Goal: Check status: Check status

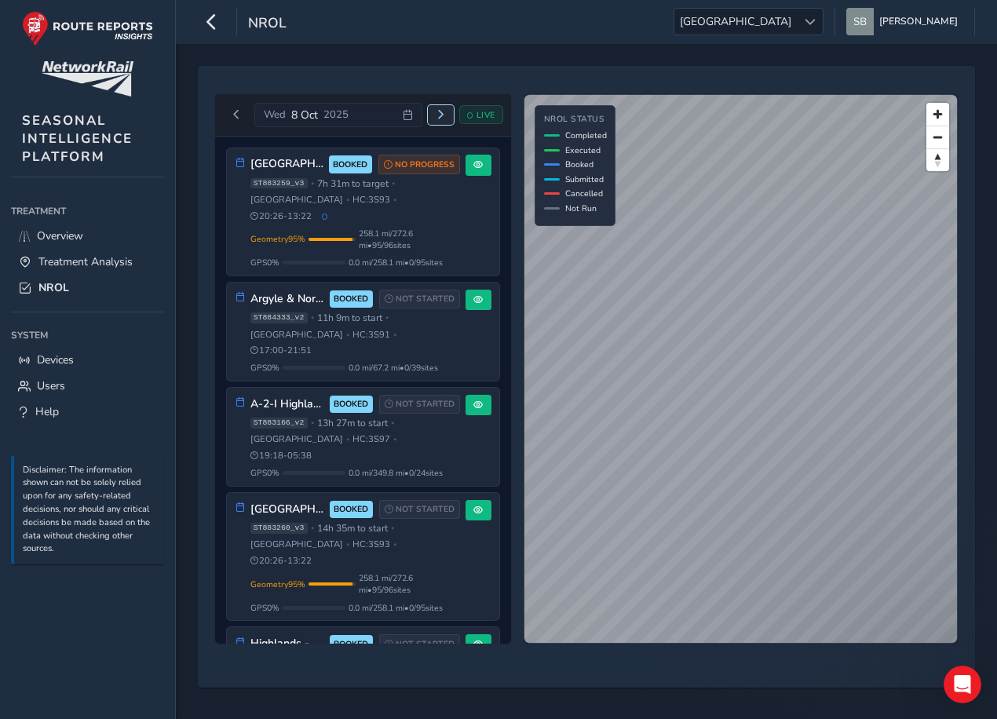
click at [445, 115] on span "Next day" at bounding box center [440, 114] width 9 height 9
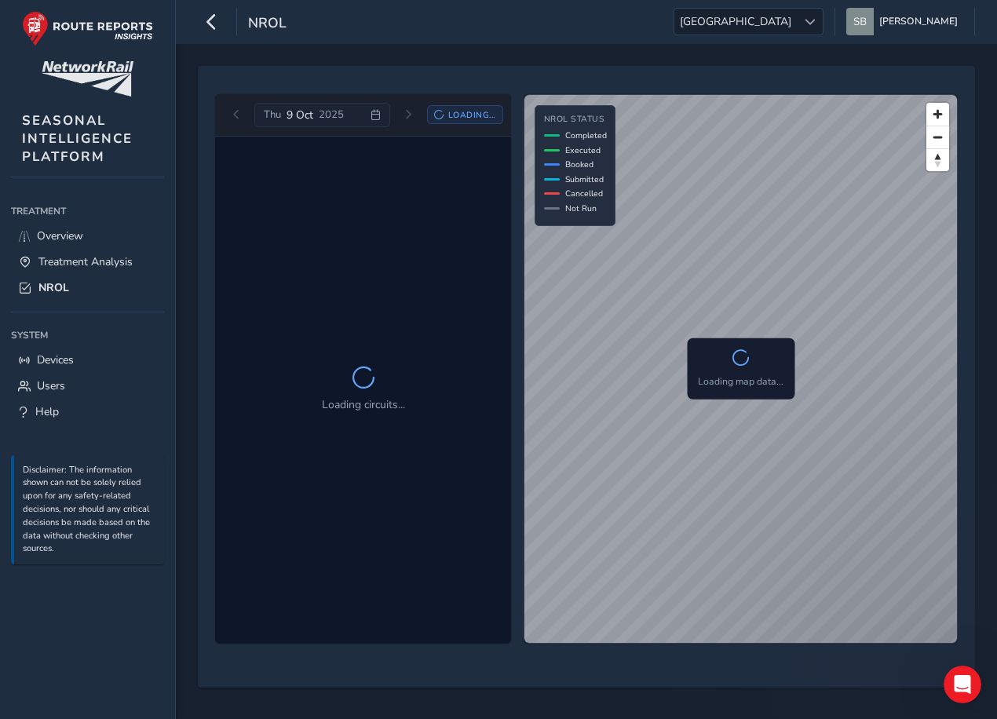
click at [229, 111] on div "Thu 9 Oct 2025 Loading..." at bounding box center [363, 115] width 279 height 25
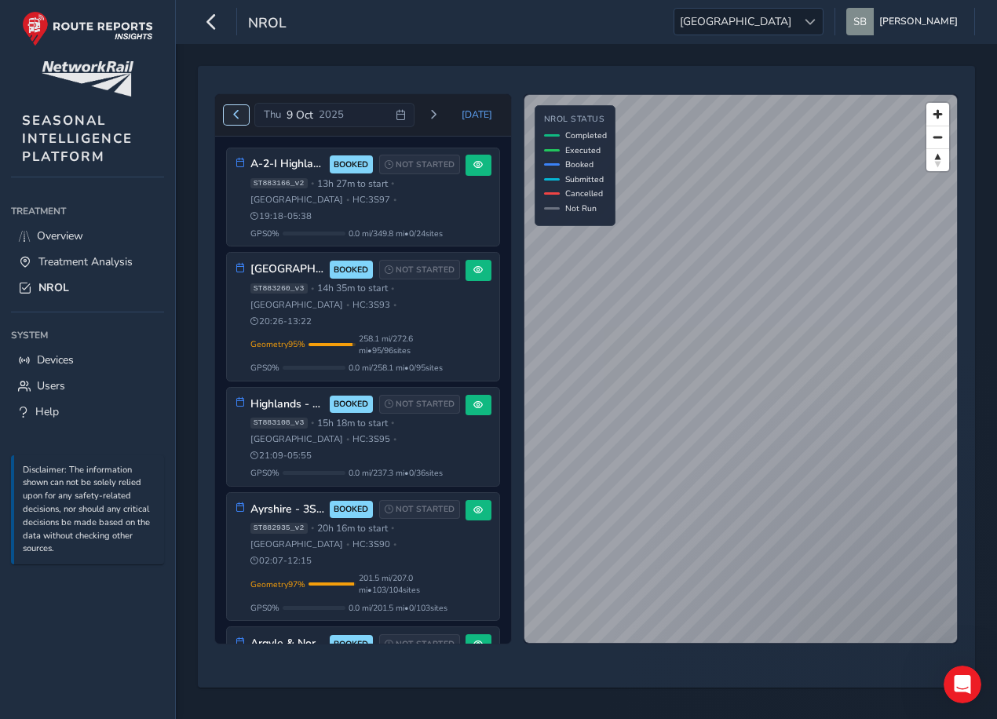
click at [243, 120] on button "Previous day" at bounding box center [237, 115] width 26 height 20
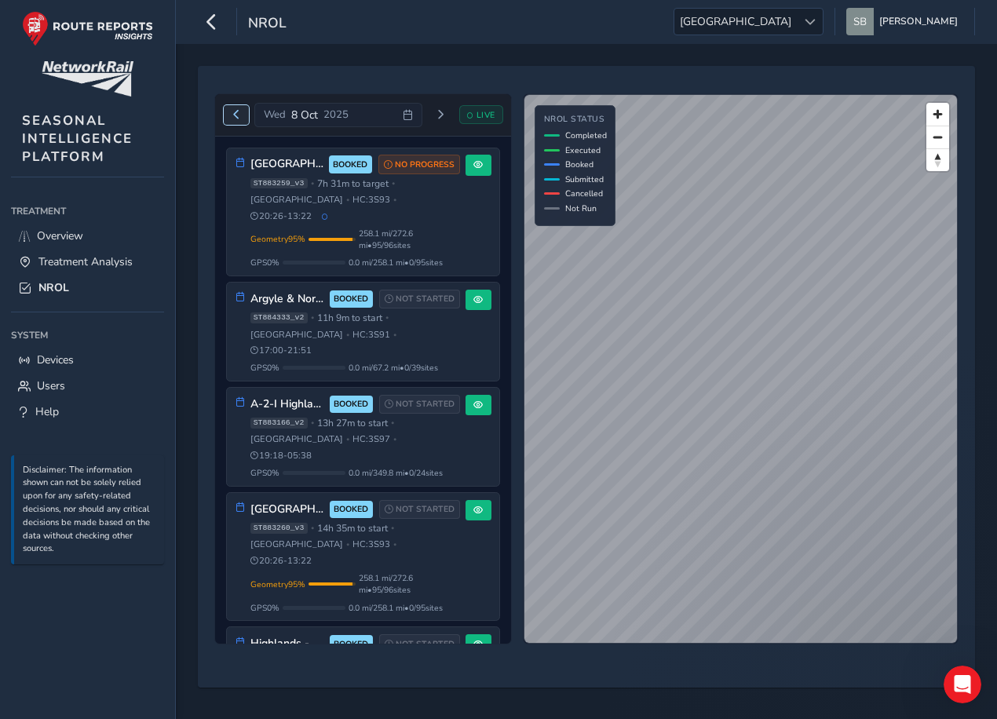
click at [242, 113] on button "Previous day" at bounding box center [237, 115] width 26 height 20
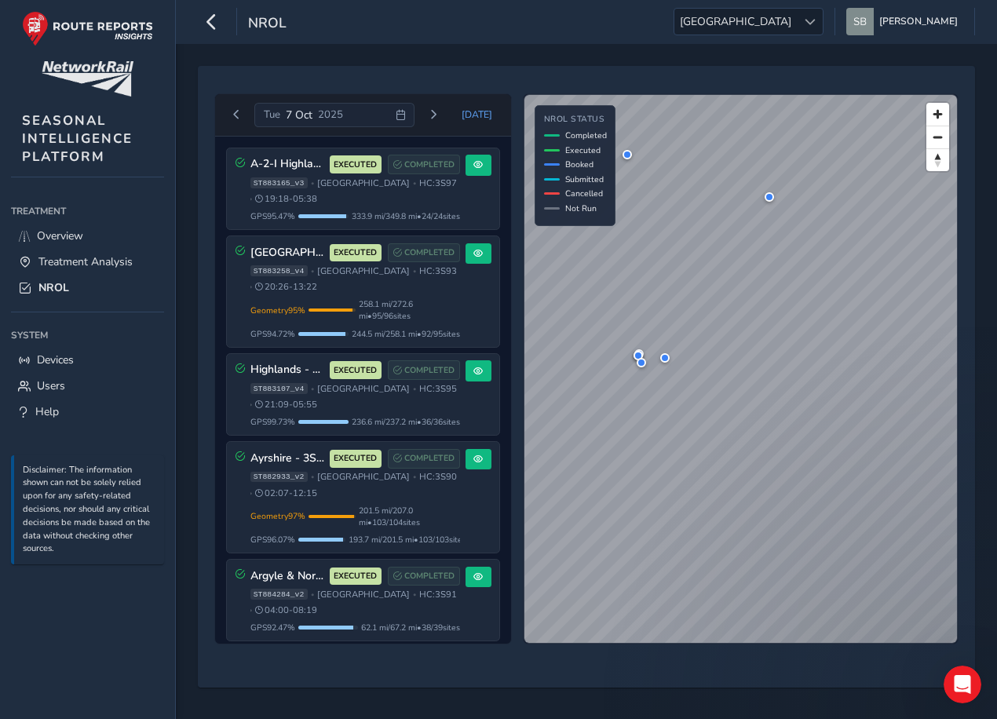
click at [404, 114] on icon at bounding box center [401, 115] width 10 height 10
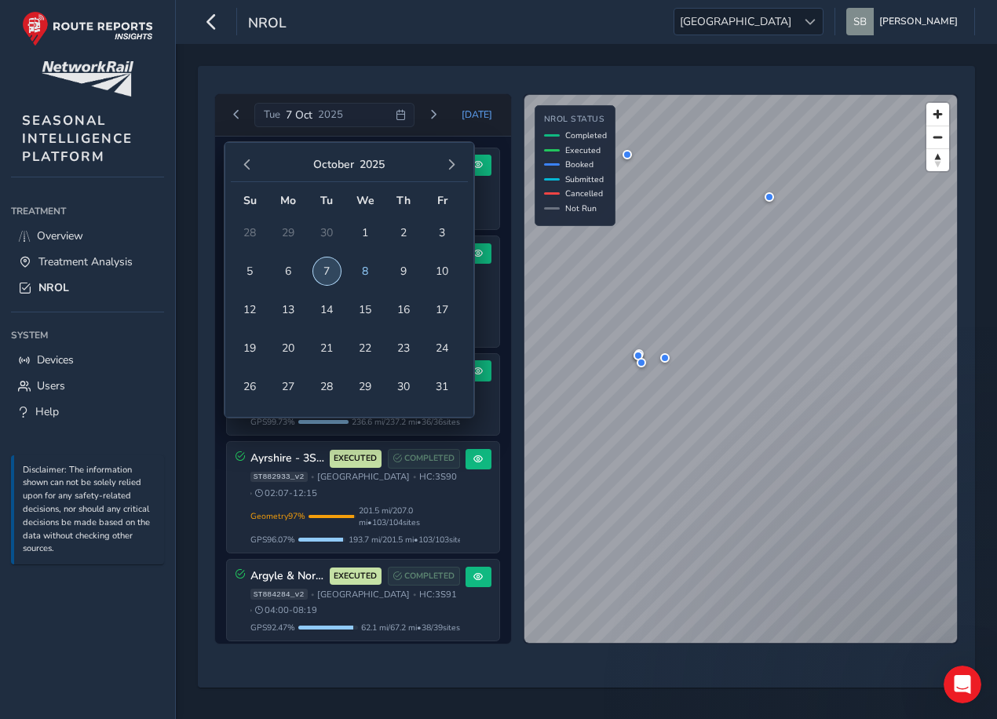
click at [325, 264] on span "7" at bounding box center [326, 270] width 27 height 27
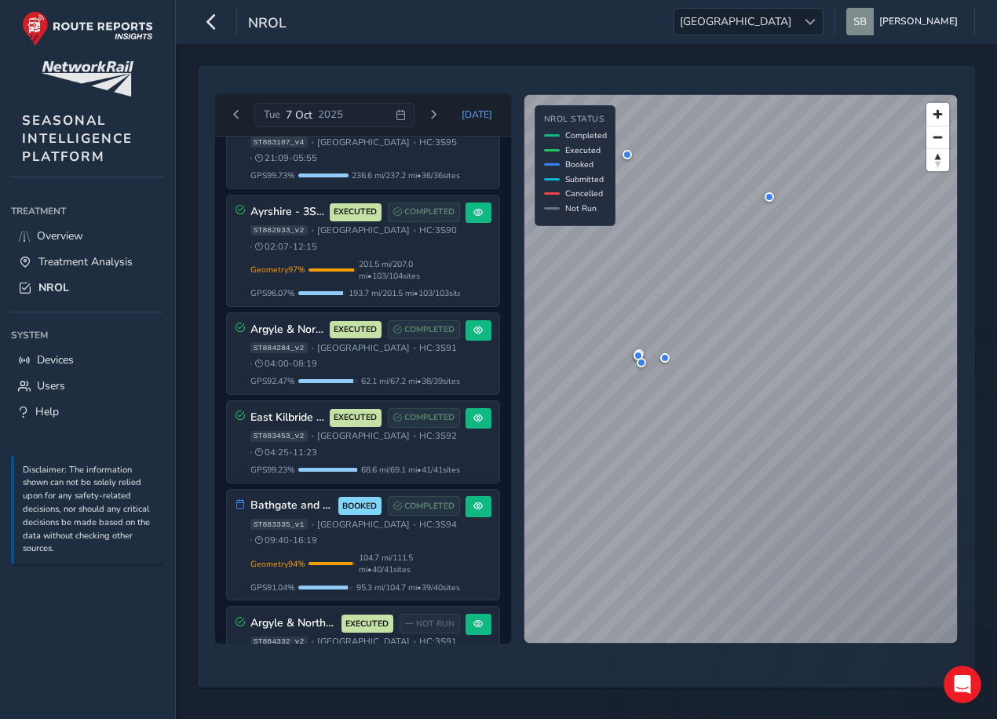
scroll to position [107, 0]
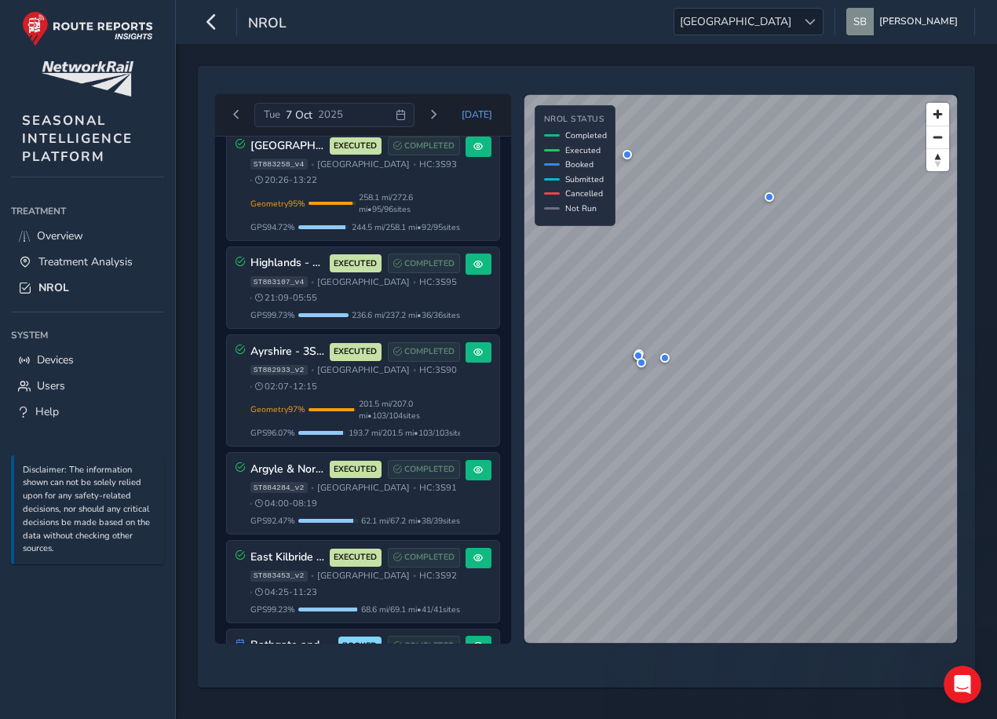
click at [406, 114] on icon at bounding box center [401, 115] width 10 height 10
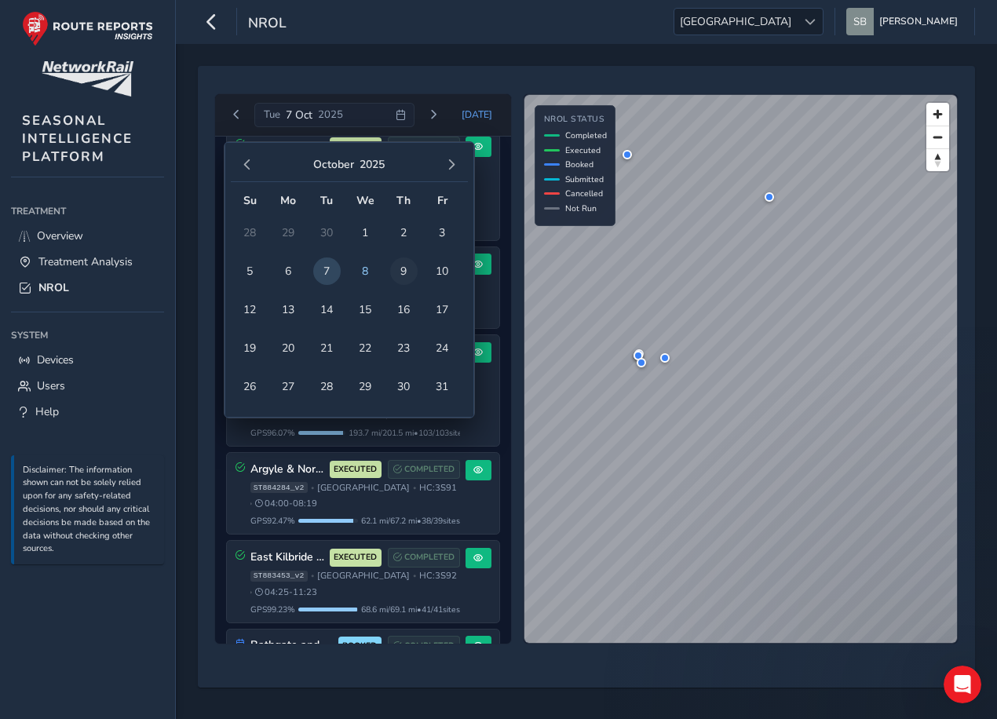
click at [407, 274] on span "9" at bounding box center [403, 270] width 27 height 27
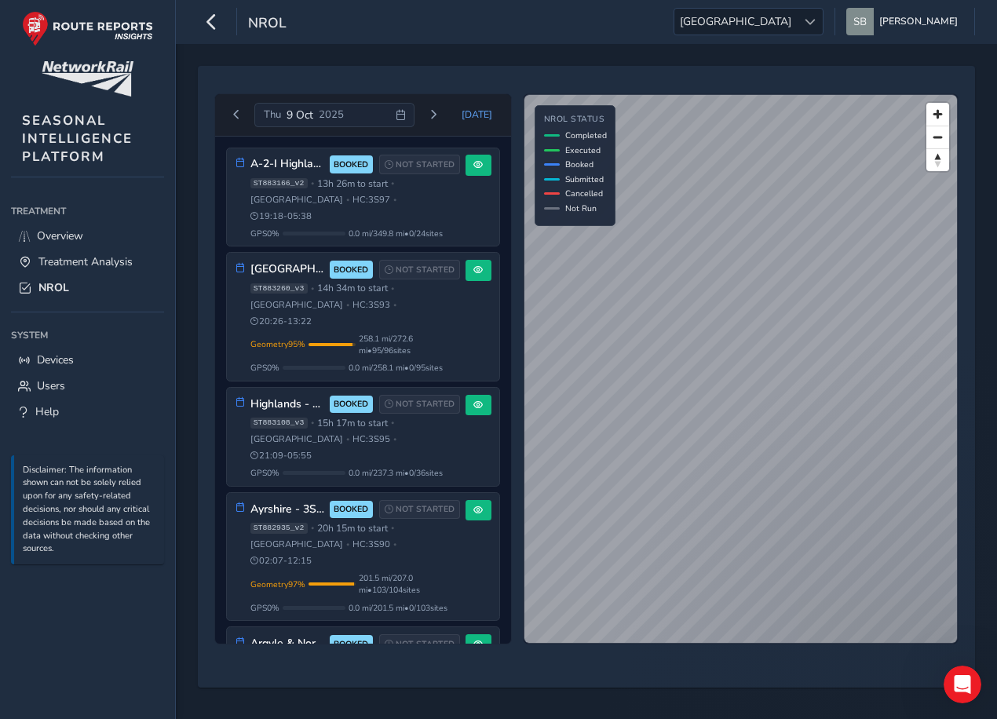
click at [404, 117] on icon at bounding box center [401, 115] width 10 height 10
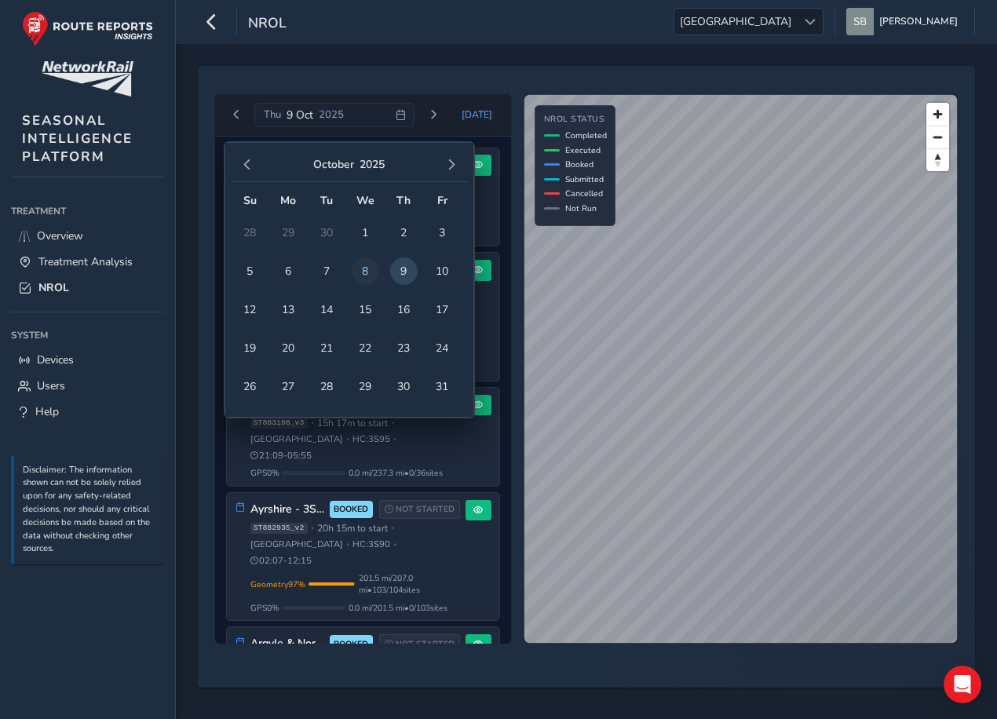
click at [365, 281] on span "8" at bounding box center [365, 270] width 27 height 27
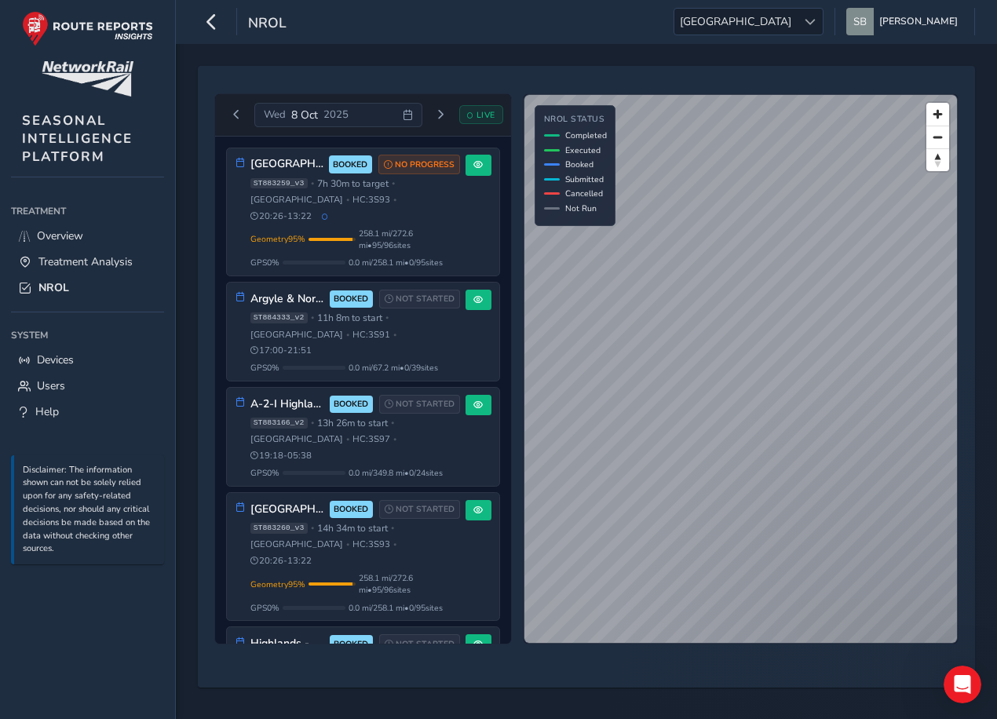
click at [414, 114] on div "Wed 8 Oct 2025" at bounding box center [337, 115] width 167 height 25
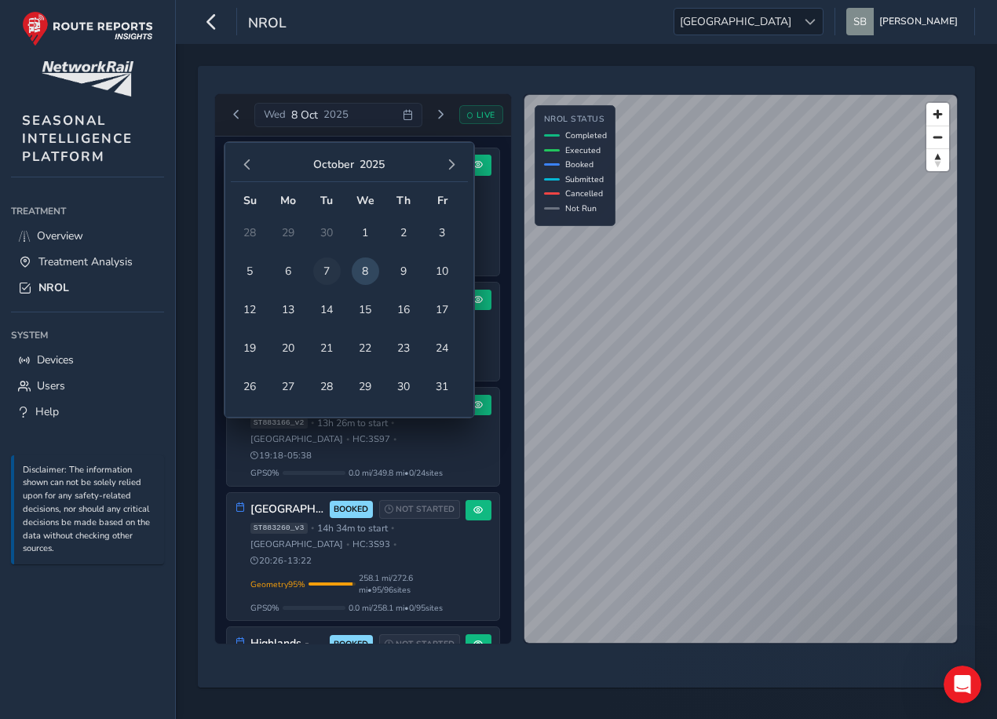
click at [335, 271] on span "7" at bounding box center [326, 270] width 27 height 27
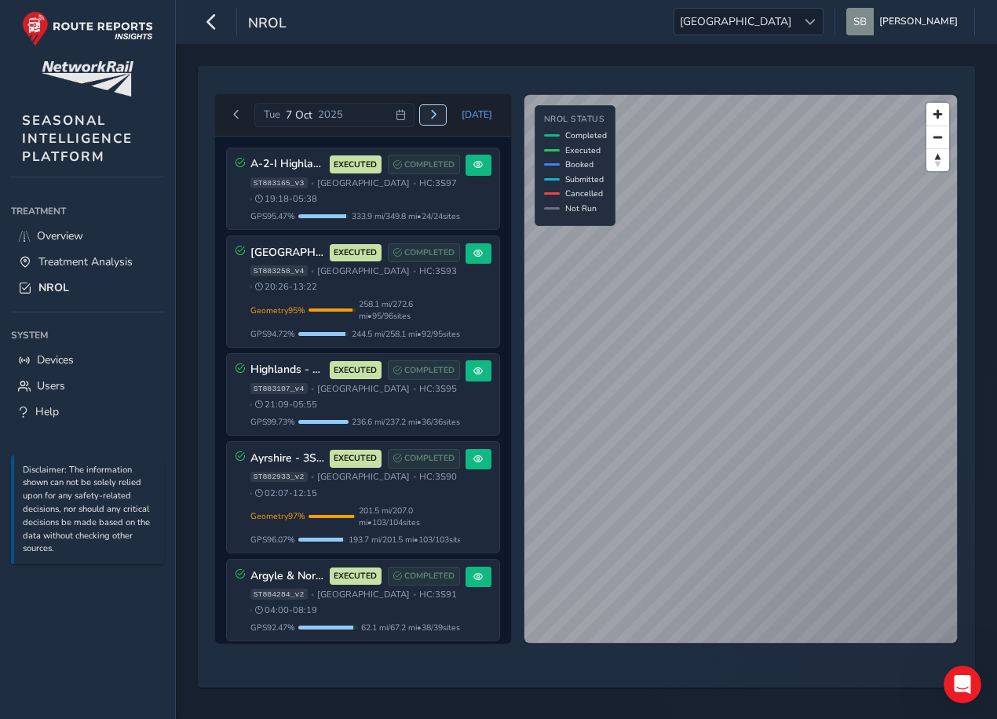
click at [433, 111] on span "Next day" at bounding box center [433, 114] width 9 height 9
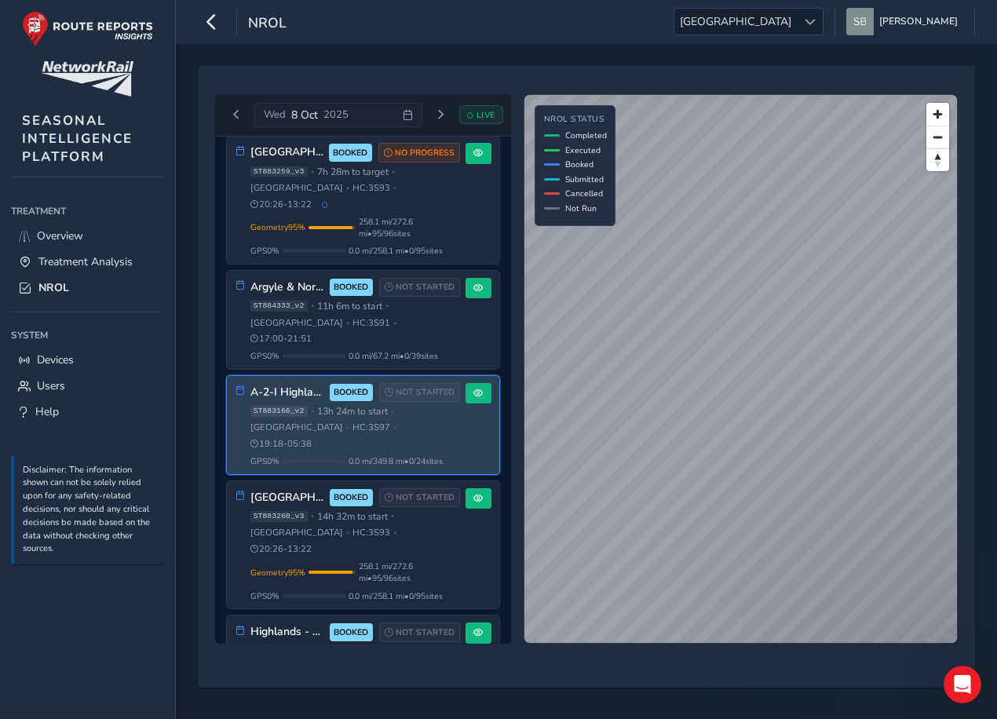
scroll to position [16, 0]
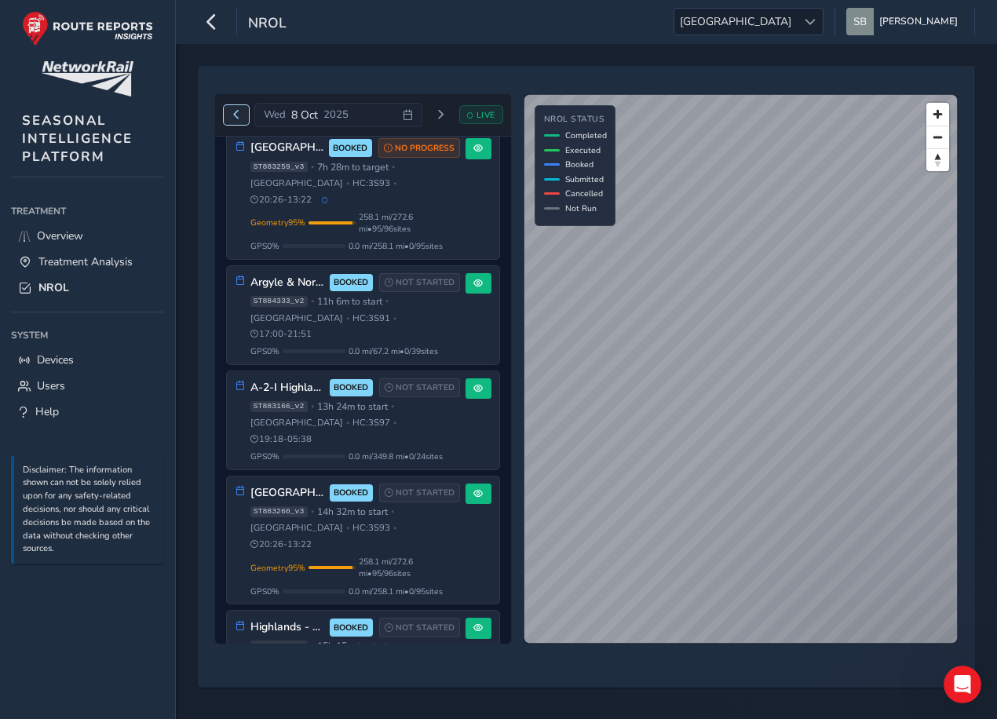
click at [232, 119] on span "Previous day" at bounding box center [236, 114] width 9 height 9
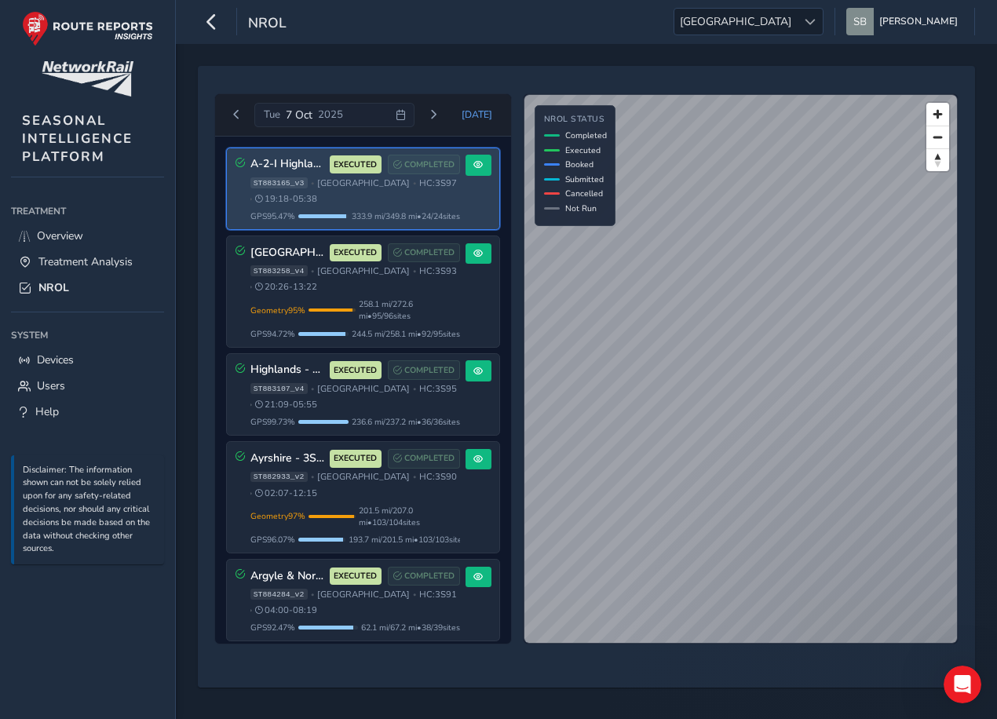
click at [382, 203] on div "ST883165_v3 • Scotland • HC: 3S97 • 19:18 - 05:38" at bounding box center [355, 191] width 210 height 28
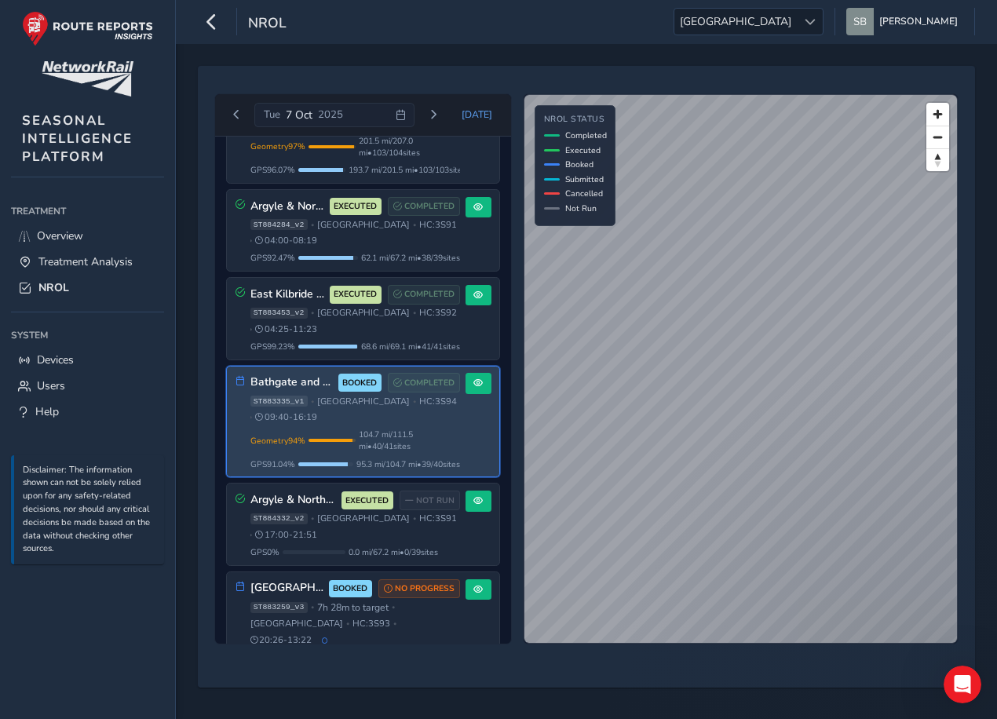
scroll to position [421, 0]
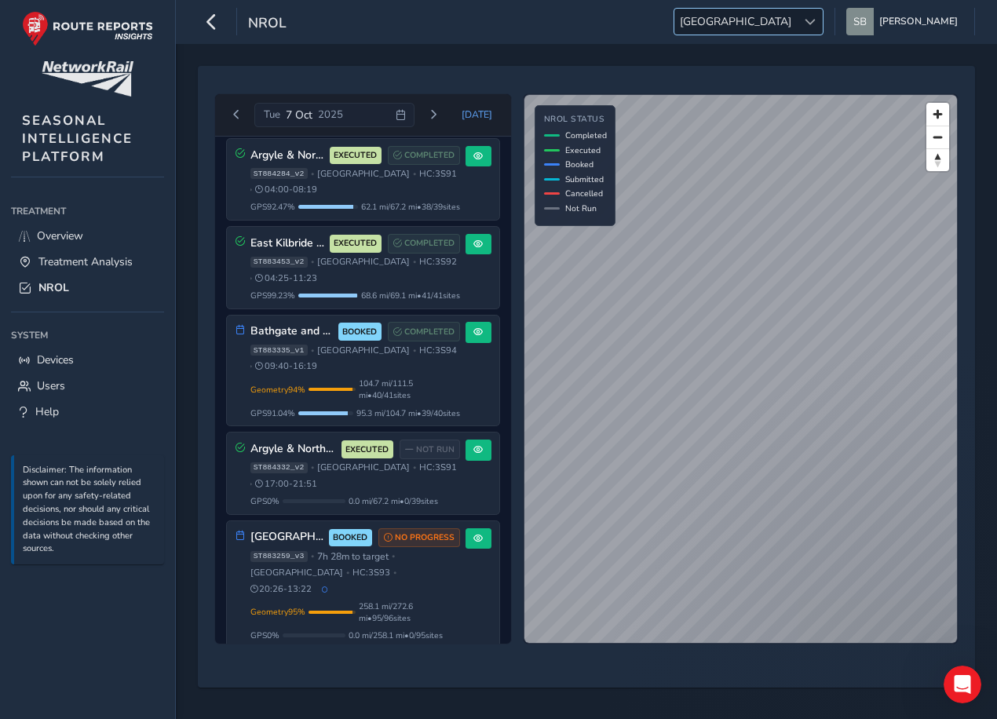
click at [790, 17] on span "Scotland" at bounding box center [735, 22] width 122 height 26
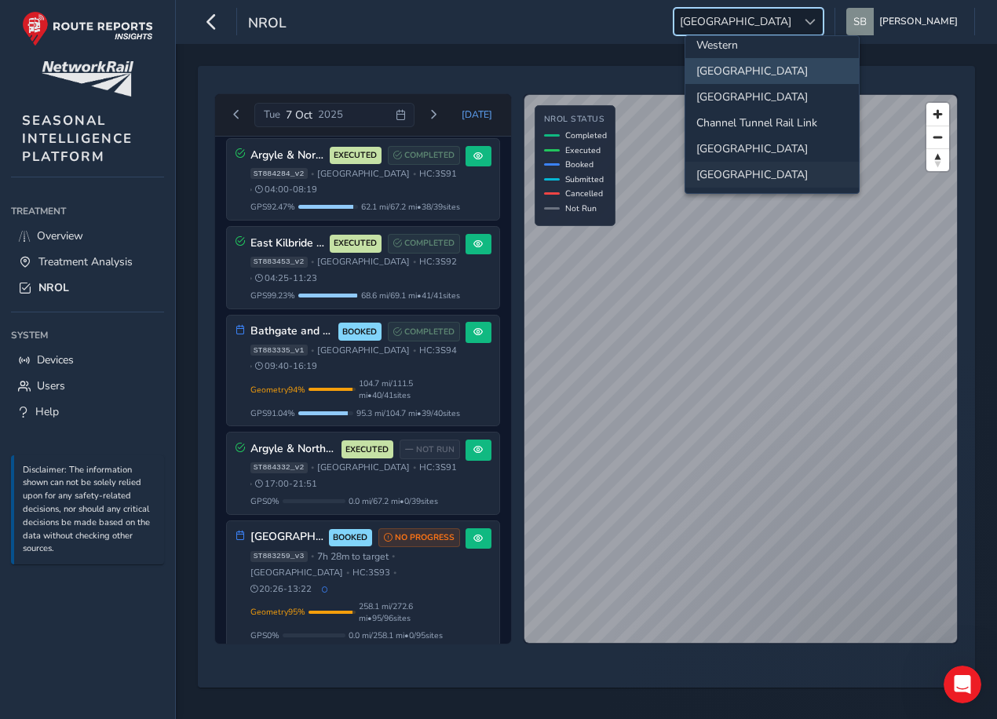
scroll to position [0, 0]
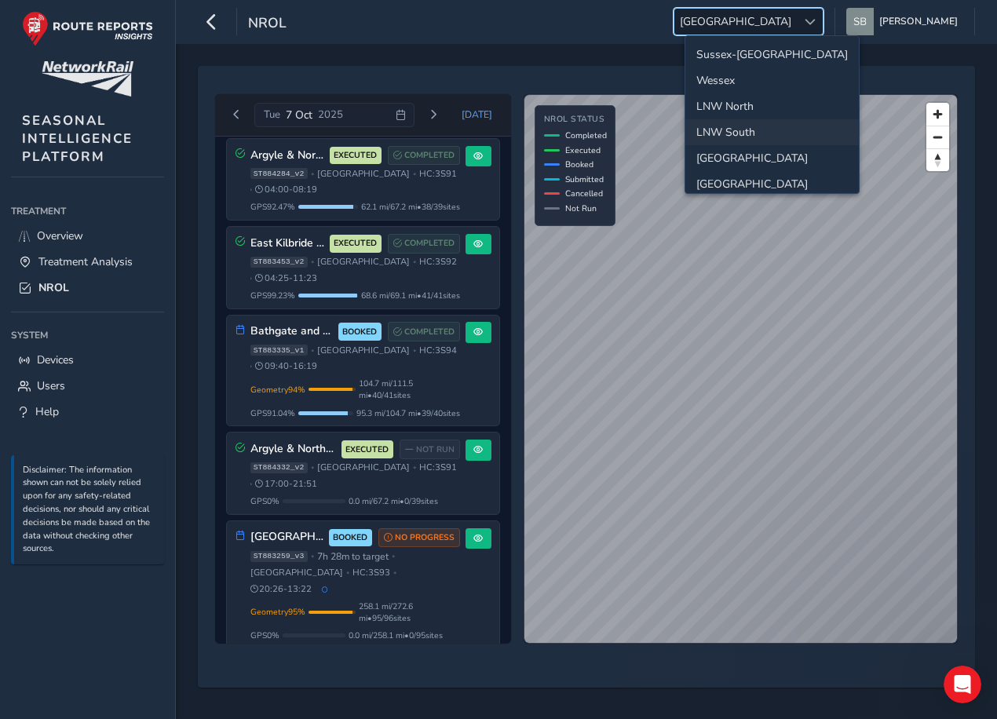
click at [761, 130] on li "LNW South" at bounding box center [771, 132] width 173 height 26
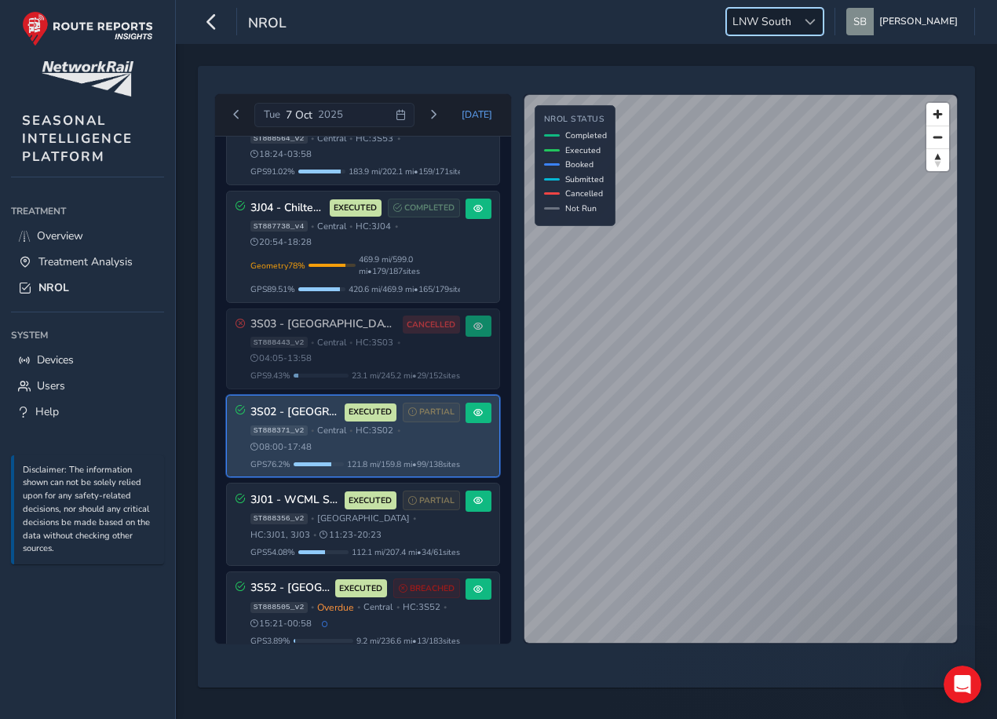
scroll to position [78, 0]
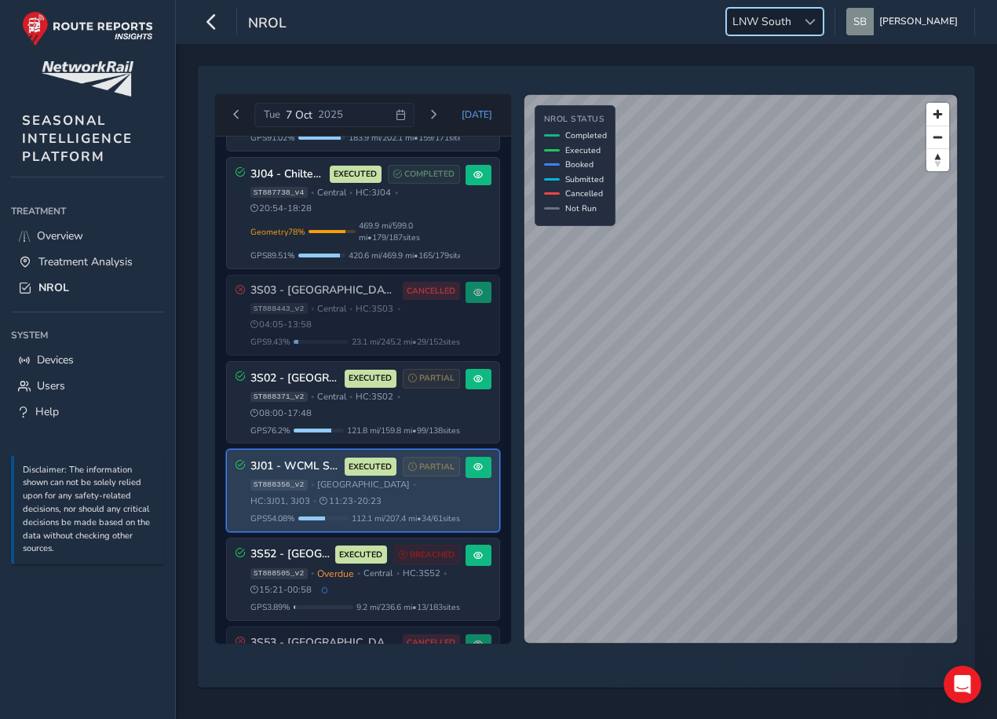
click at [354, 482] on span "[GEOGRAPHIC_DATA]" at bounding box center [363, 485] width 93 height 12
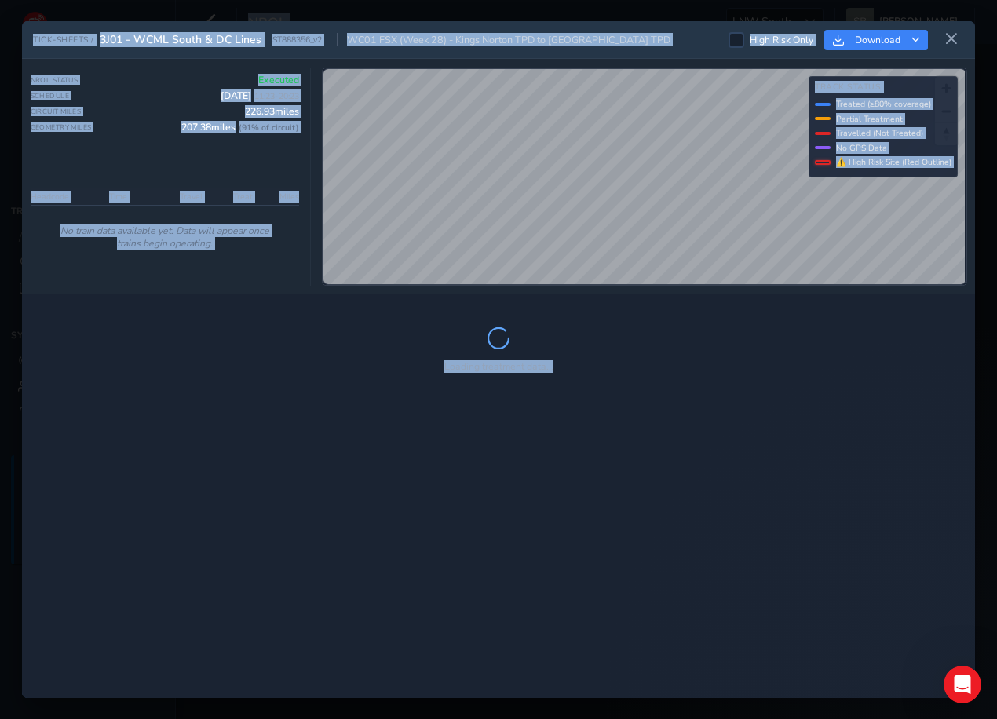
drag, startPoint x: 523, startPoint y: 485, endPoint x: 657, endPoint y: 462, distance: 136.3
click at [657, 462] on div "Loading treatment data..." at bounding box center [498, 495] width 953 height 403
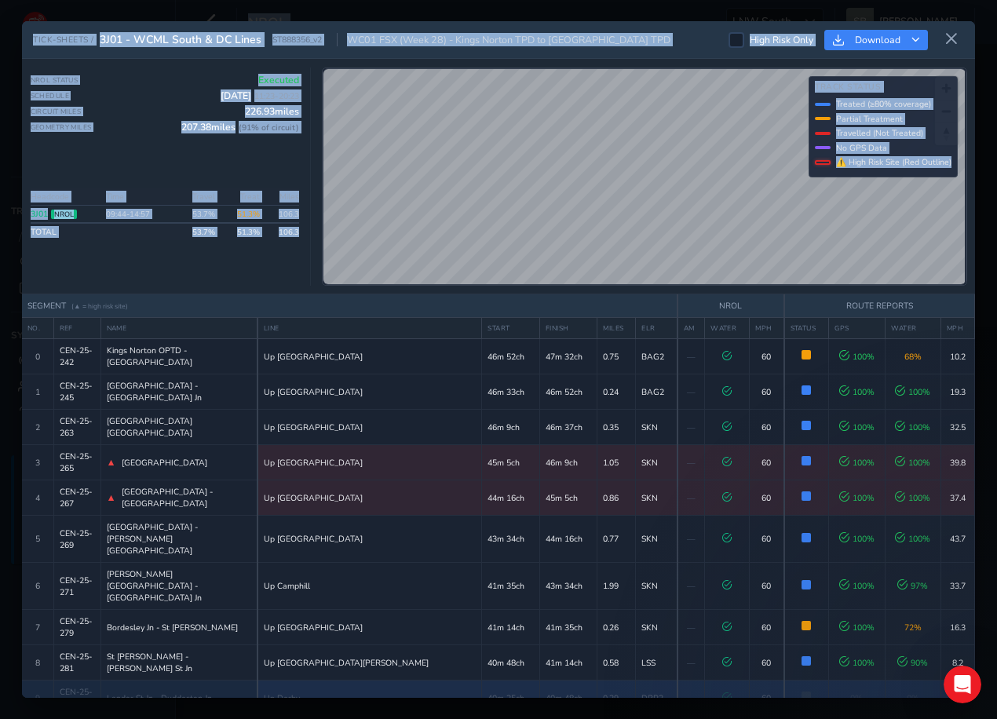
click at [343, 681] on td "Up Derby" at bounding box center [369, 698] width 225 height 35
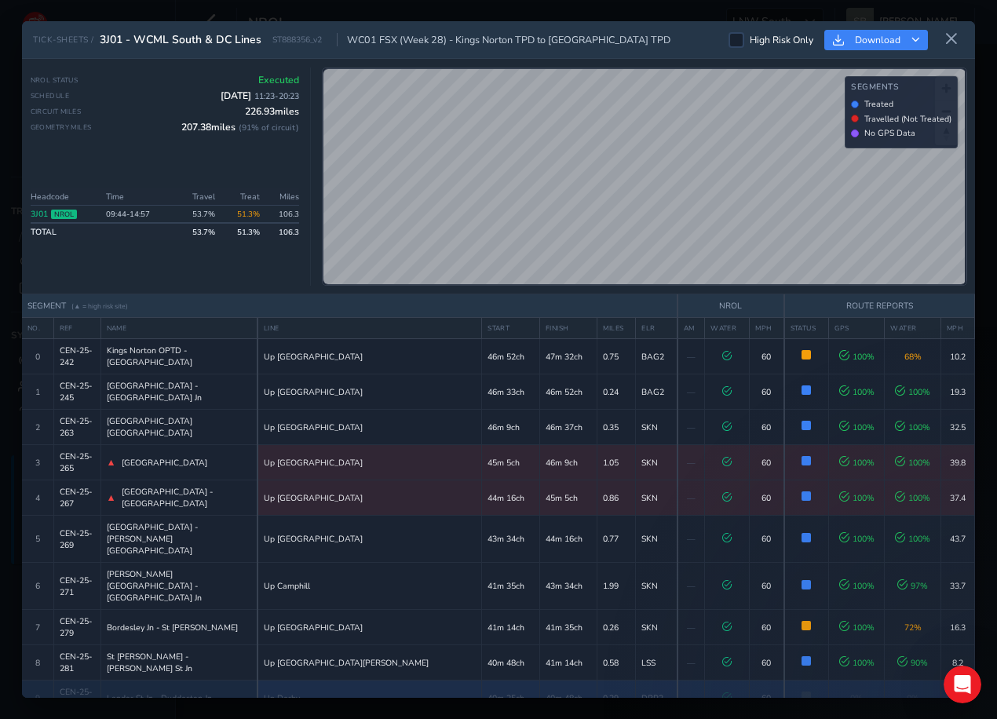
click at [225, 692] on div "Landor St Jn - Duddeston Jn" at bounding box center [179, 698] width 145 height 12
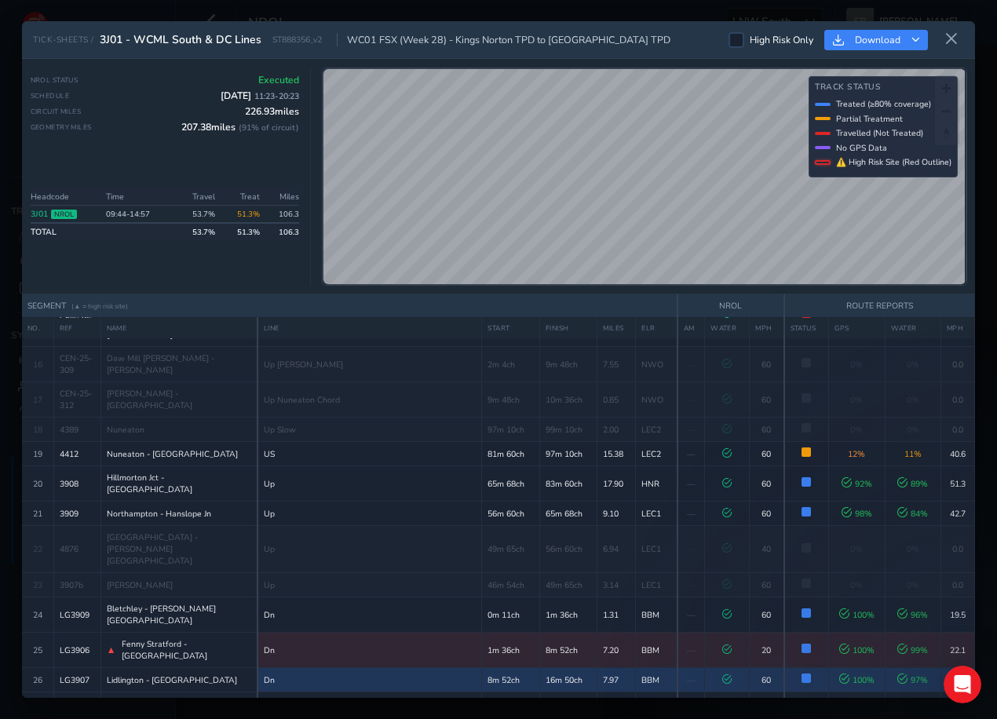
scroll to position [706, 0]
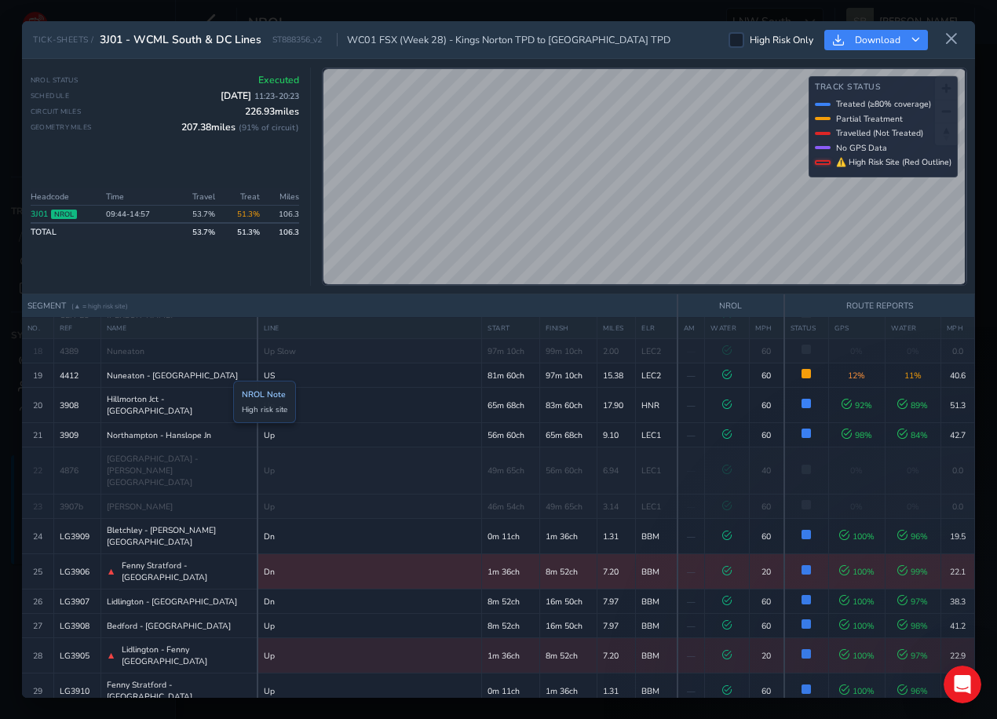
click at [222, 560] on span "Fenny Stratford - Lidlington" at bounding box center [187, 572] width 130 height 24
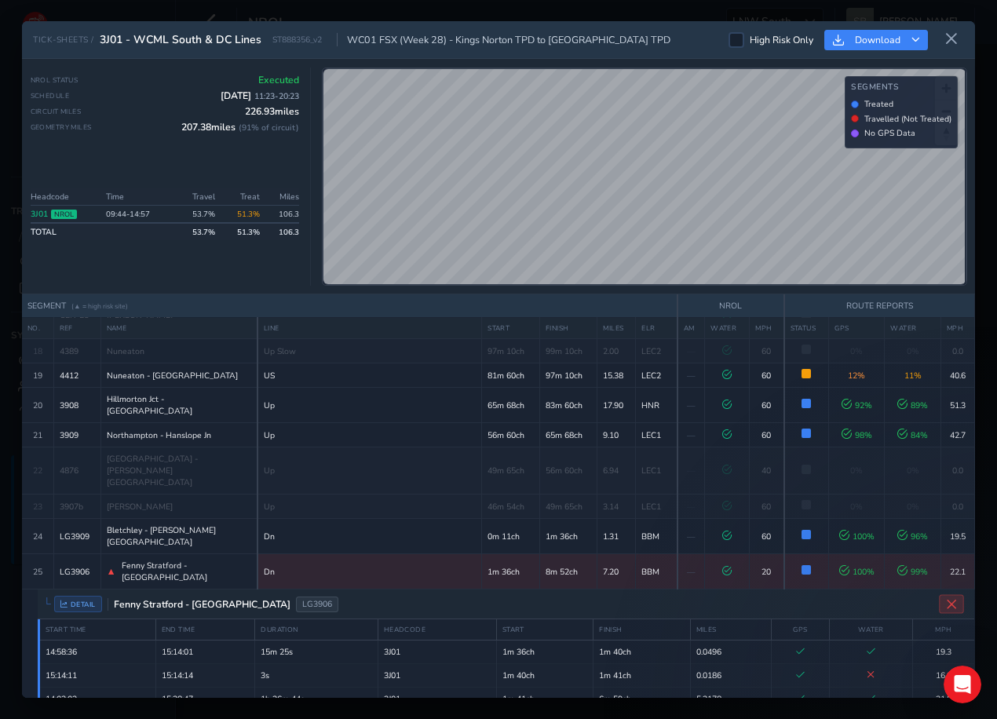
click at [947, 599] on icon "Close detail view" at bounding box center [952, 605] width 12 height 12
